Goal: Task Accomplishment & Management: Manage account settings

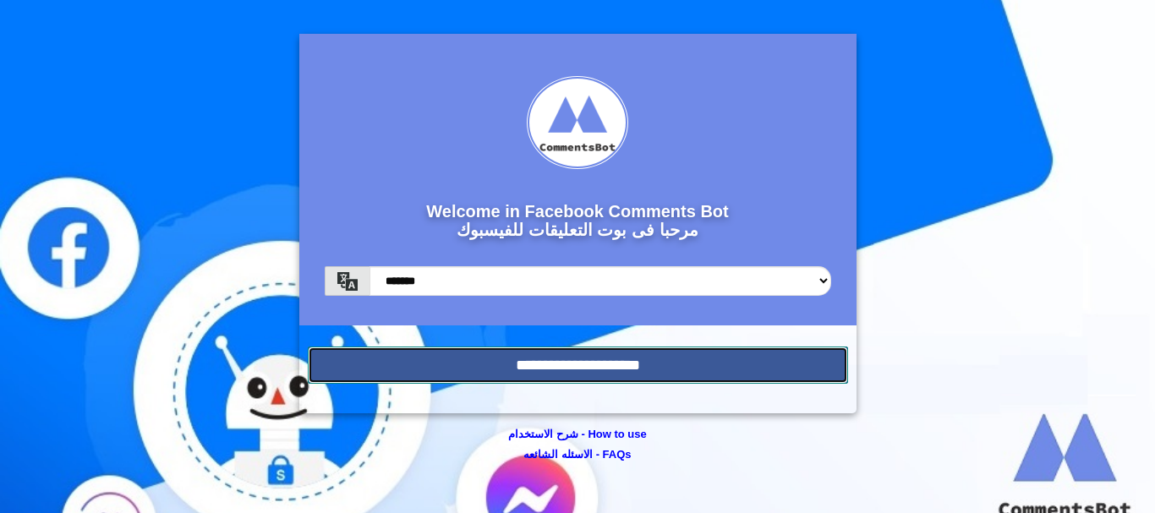
click at [645, 368] on input "**********" at bounding box center [578, 365] width 541 height 37
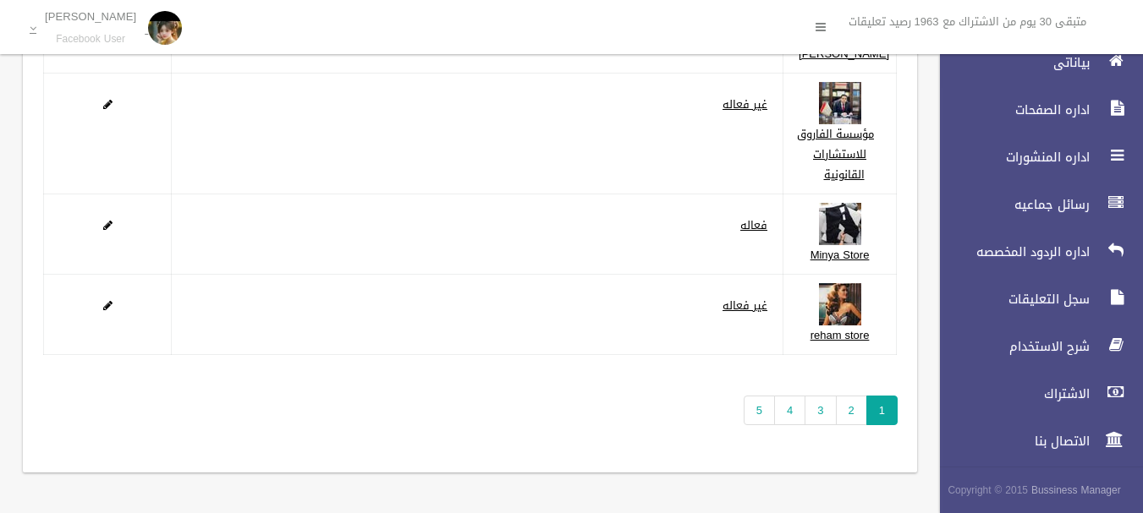
scroll to position [418, 0]
click at [763, 406] on link "5" at bounding box center [759, 411] width 31 height 30
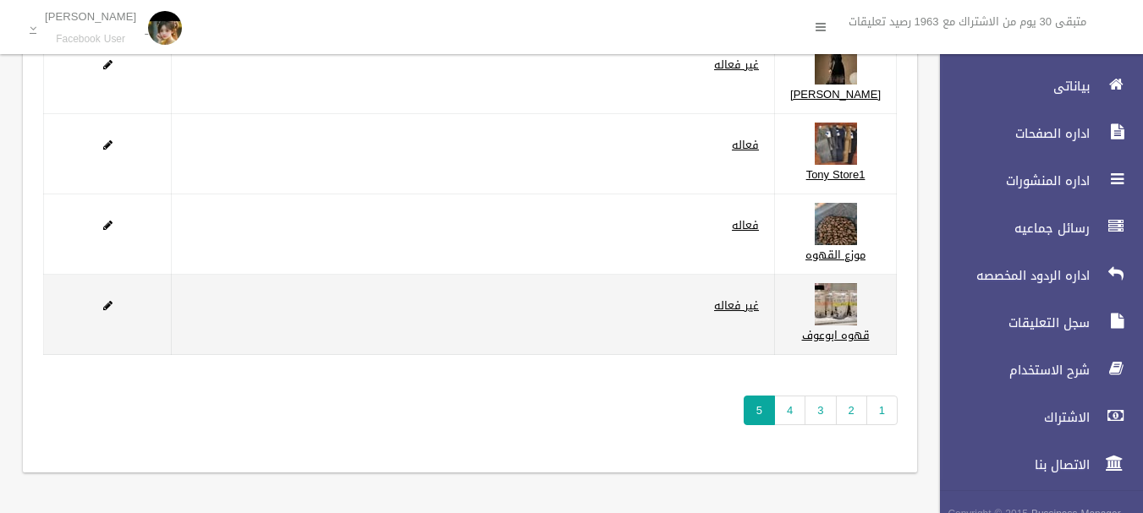
scroll to position [338, 0]
click at [759, 302] on link "غير فعاله" at bounding box center [736, 305] width 45 height 21
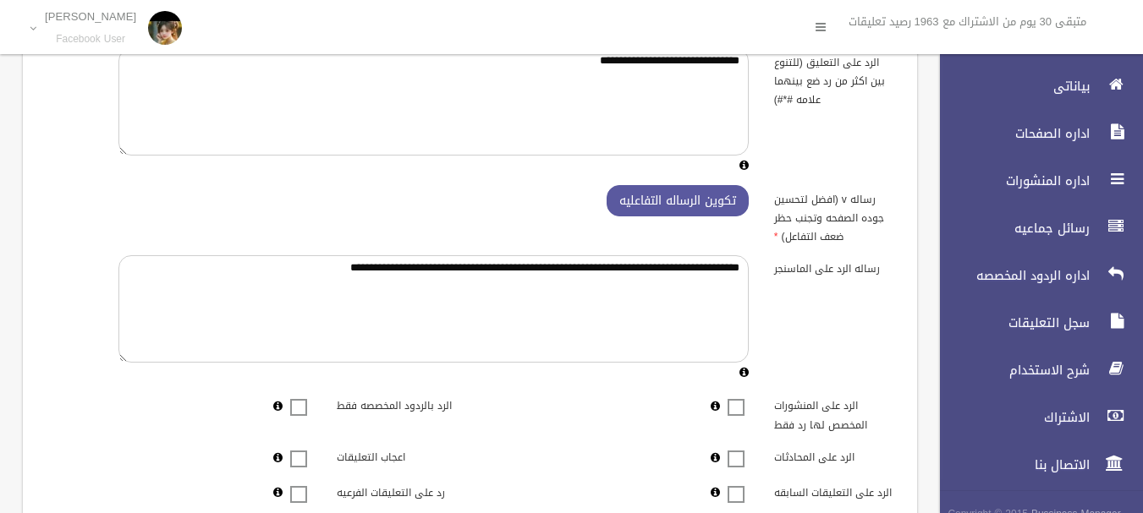
scroll to position [423, 0]
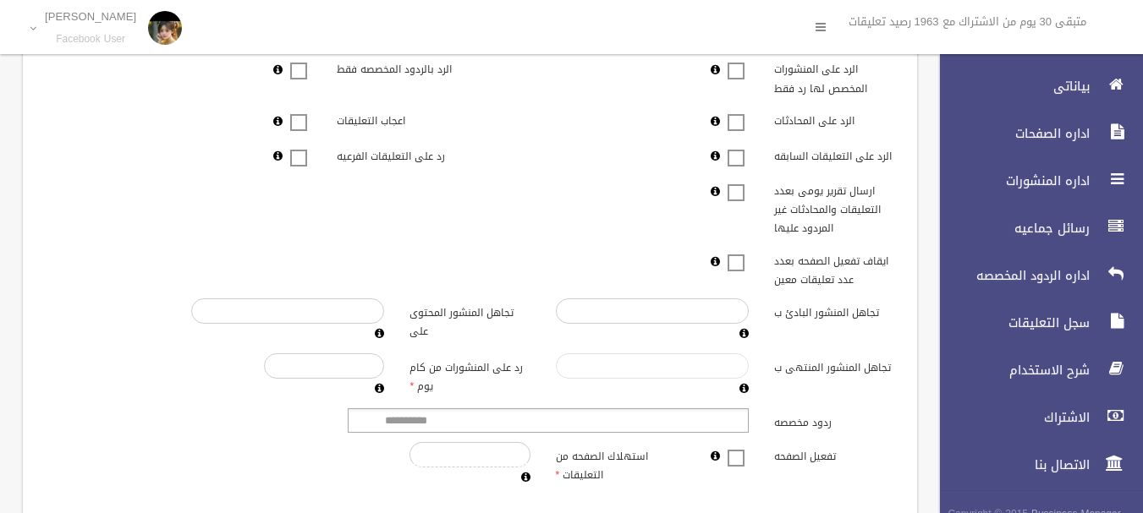
click at [717, 367] on input "تجاهل المنشور المنتهى ب" at bounding box center [652, 366] width 193 height 25
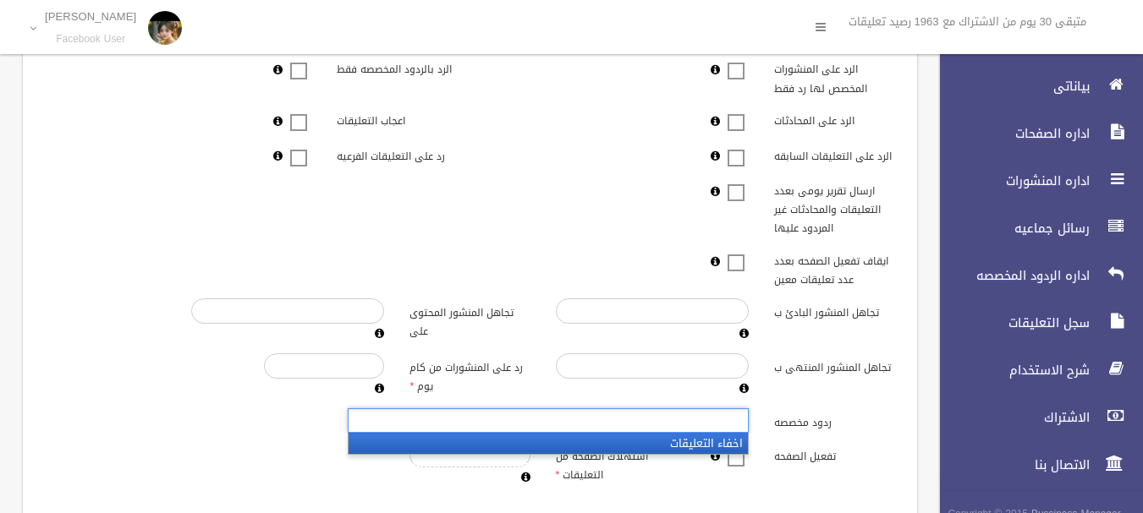
drag, startPoint x: 675, startPoint y: 418, endPoint x: 601, endPoint y: 431, distance: 75.7
click at [674, 418] on ul at bounding box center [548, 421] width 401 height 25
click at [574, 442] on li "اخفاء التعليقات" at bounding box center [547, 443] width 399 height 21
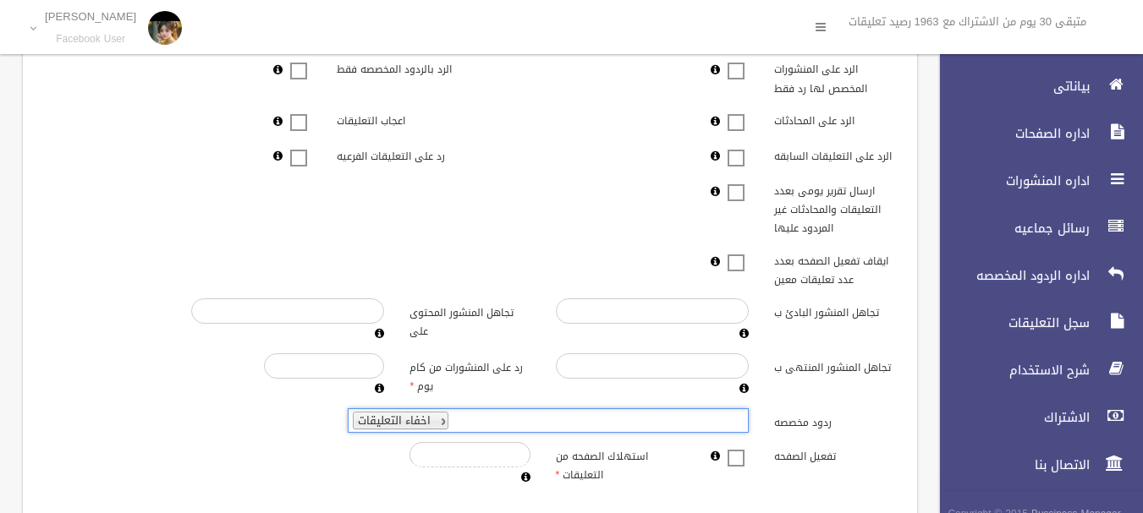
click at [730, 447] on span at bounding box center [735, 447] width 25 height 0
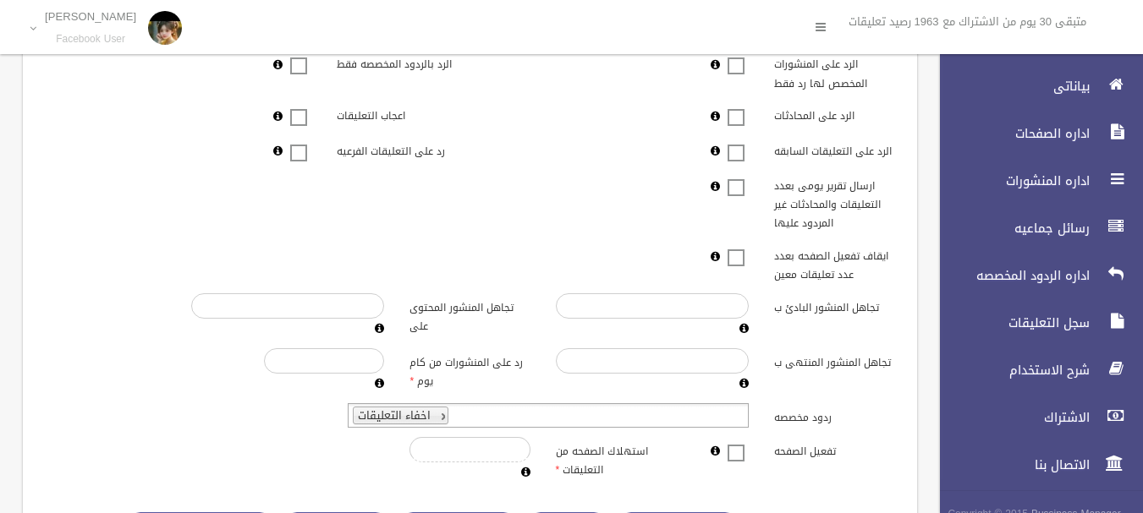
scroll to position [563, 0]
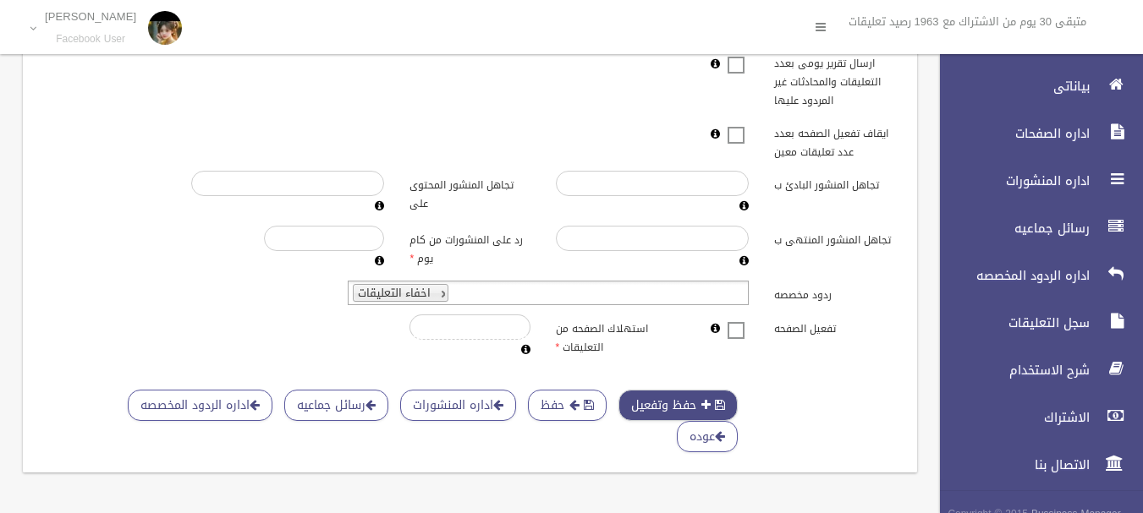
click at [684, 390] on button "حفظ وتفعيل" at bounding box center [677, 405] width 119 height 31
